Goal: Information Seeking & Learning: Learn about a topic

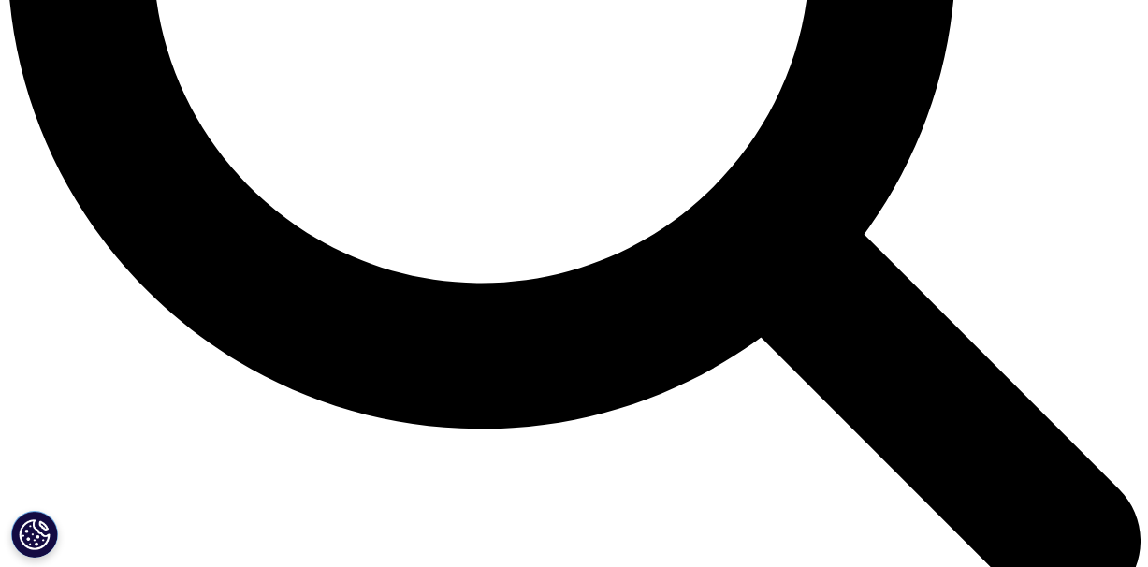
scroll to position [1686, 0]
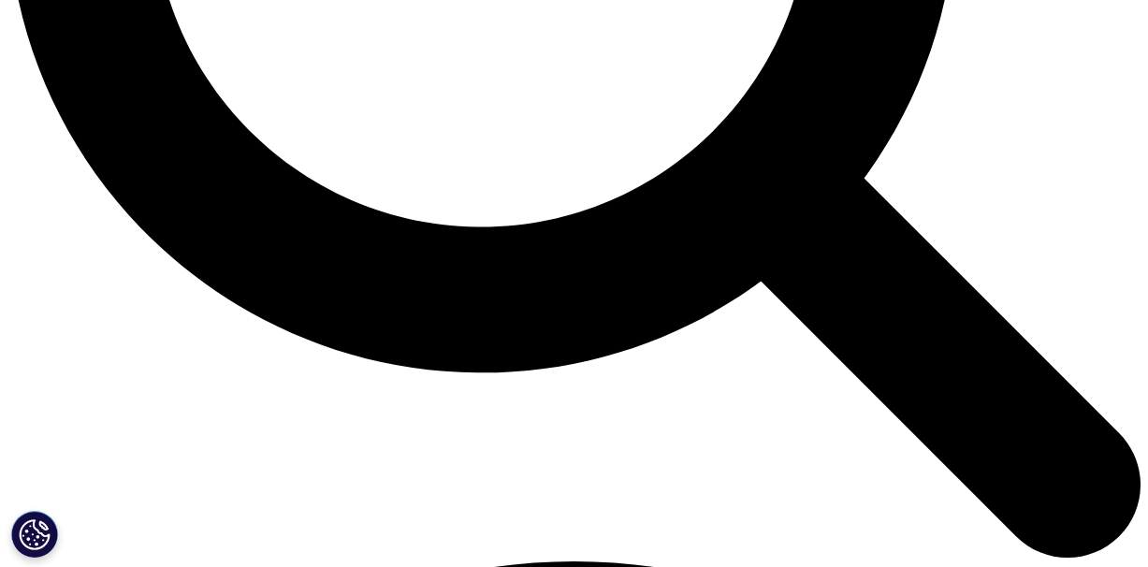
scroll to position [1748, 0]
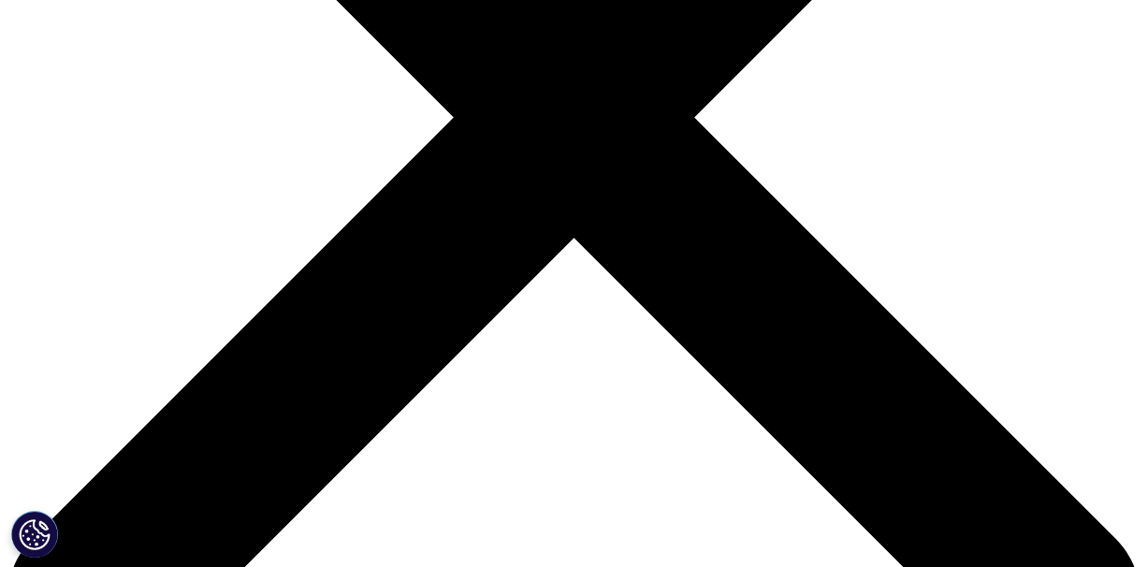
scroll to position [517, 0]
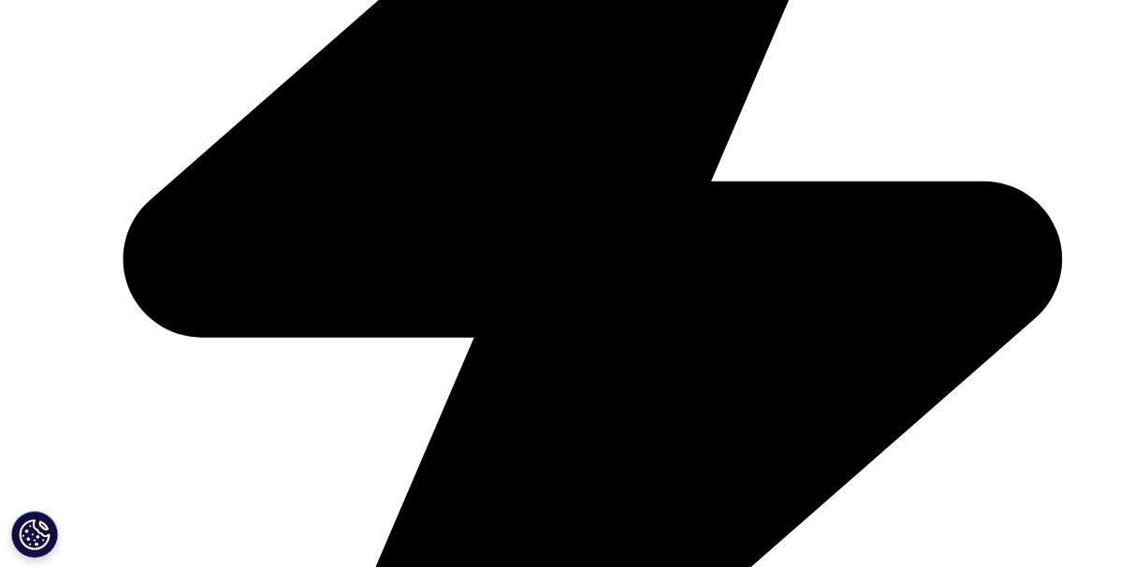
scroll to position [1066, 0]
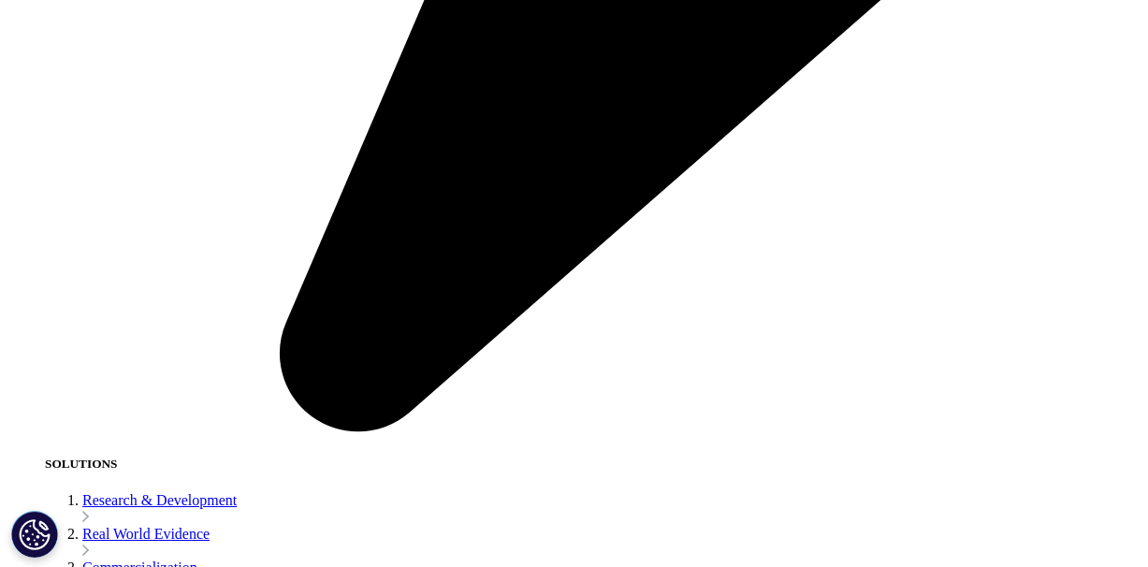
scroll to position [2629, 0]
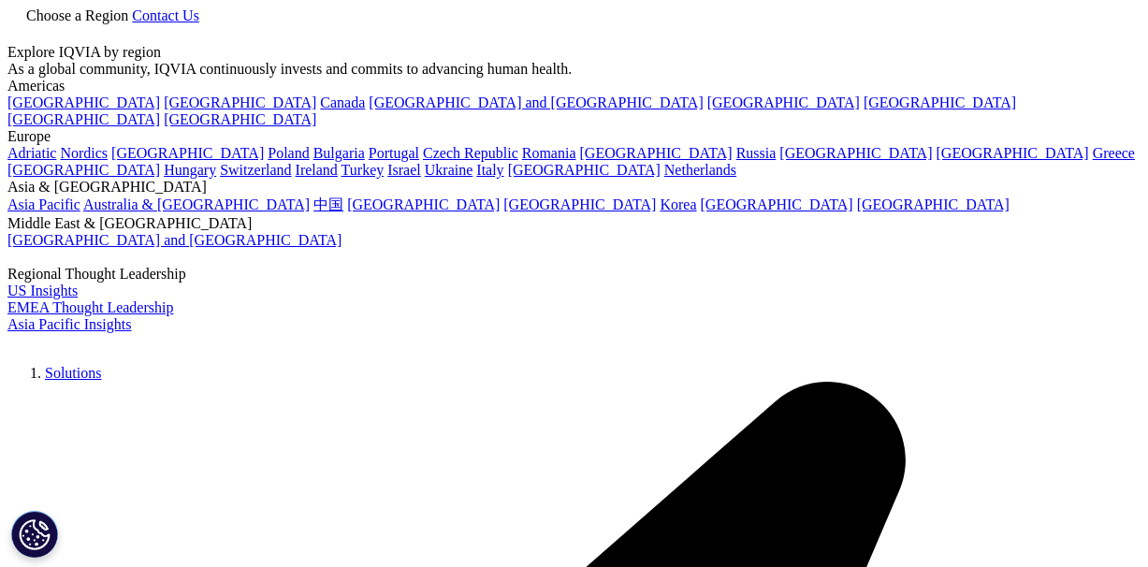
scroll to position [101, 0]
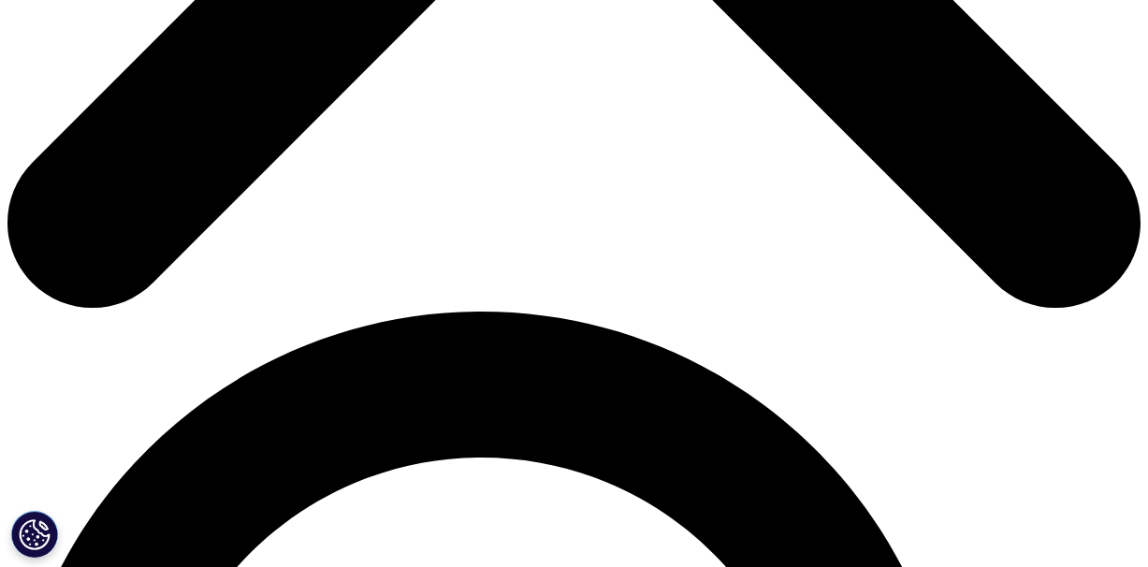
scroll to position [607, 0]
